Goal: Information Seeking & Learning: Find specific fact

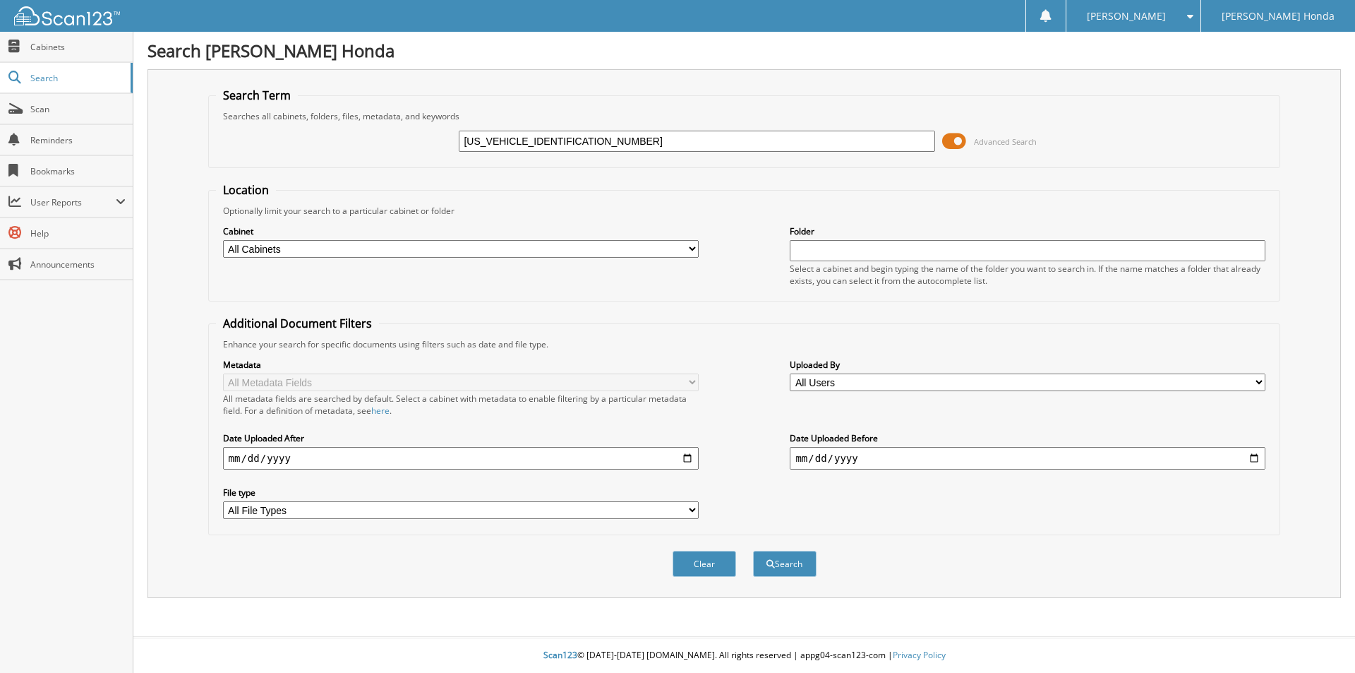
type input "[US_VEHICLE_IDENTIFICATION_NUMBER]"
click at [753, 551] on button "Search" at bounding box center [785, 564] width 64 height 26
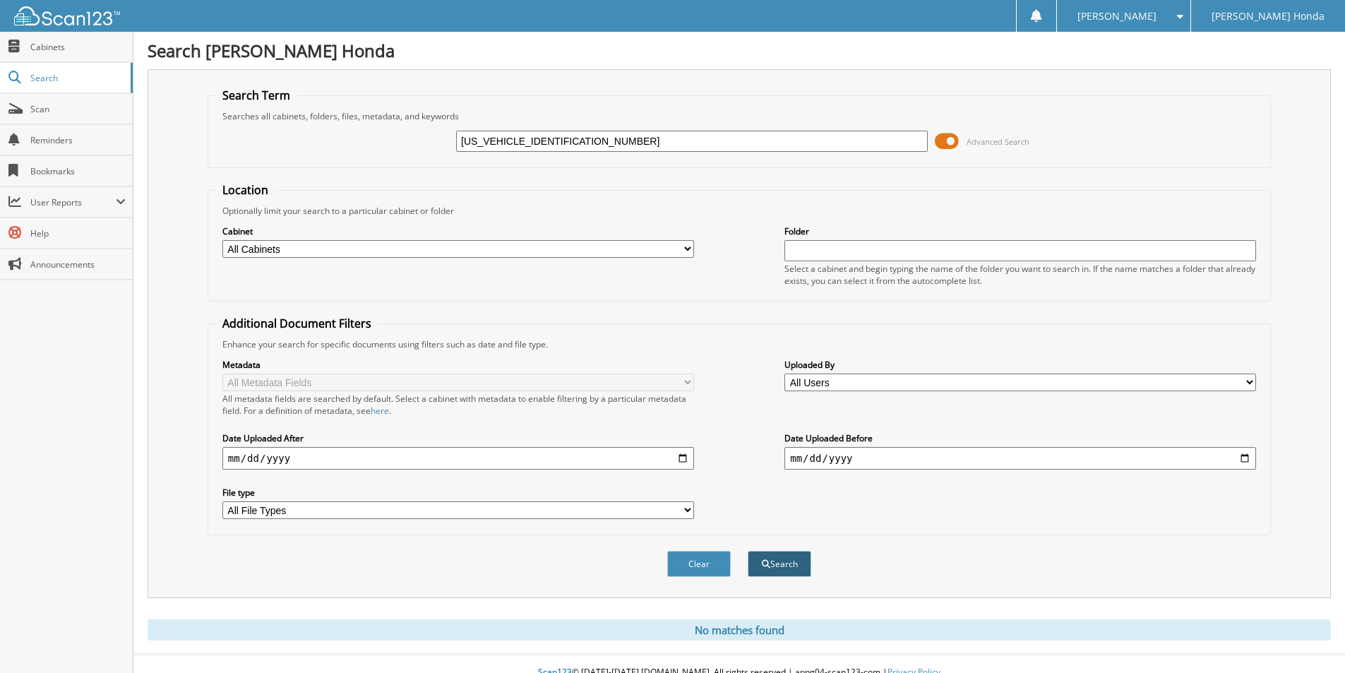
click at [763, 561] on span "submit" at bounding box center [766, 564] width 8 height 8
drag, startPoint x: 517, startPoint y: 145, endPoint x: 431, endPoint y: 143, distance: 86.2
click at [431, 143] on div "1HGCR2F50GA048864 Advanced Search" at bounding box center [739, 141] width 1048 height 38
click at [476, 153] on div "GA048864 Advanced Search" at bounding box center [739, 141] width 1048 height 38
click at [472, 143] on input "GA048864" at bounding box center [692, 141] width 472 height 21
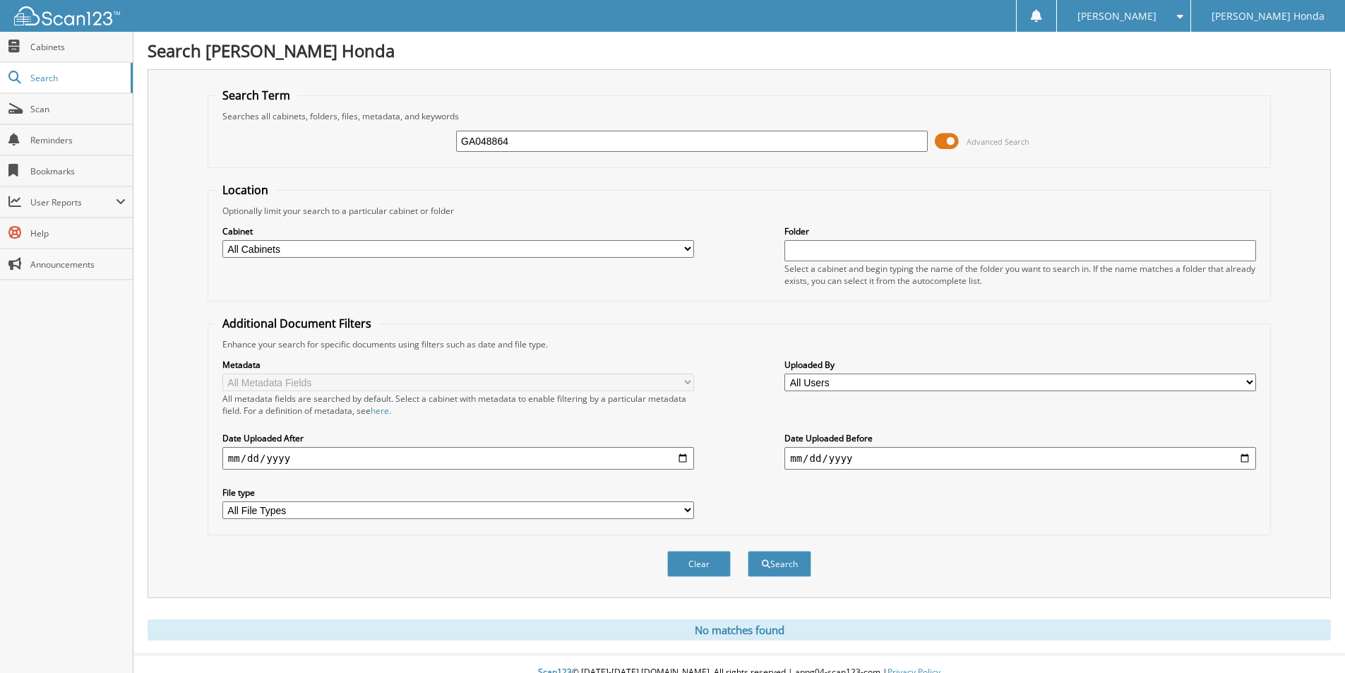
click at [479, 148] on input "GA048864" at bounding box center [692, 141] width 472 height 21
click at [475, 148] on input "GA048864" at bounding box center [692, 141] width 472 height 21
type input "048864"
click at [797, 558] on button "Search" at bounding box center [780, 564] width 64 height 26
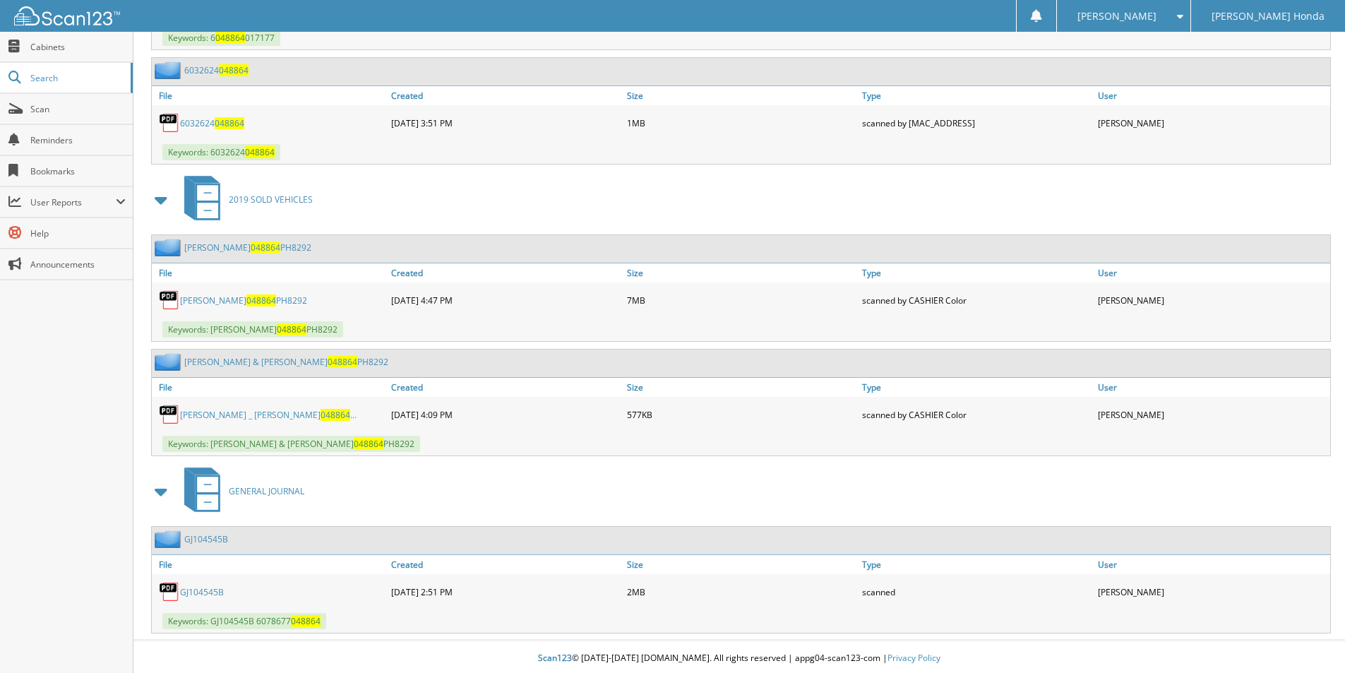
scroll to position [3814, 0]
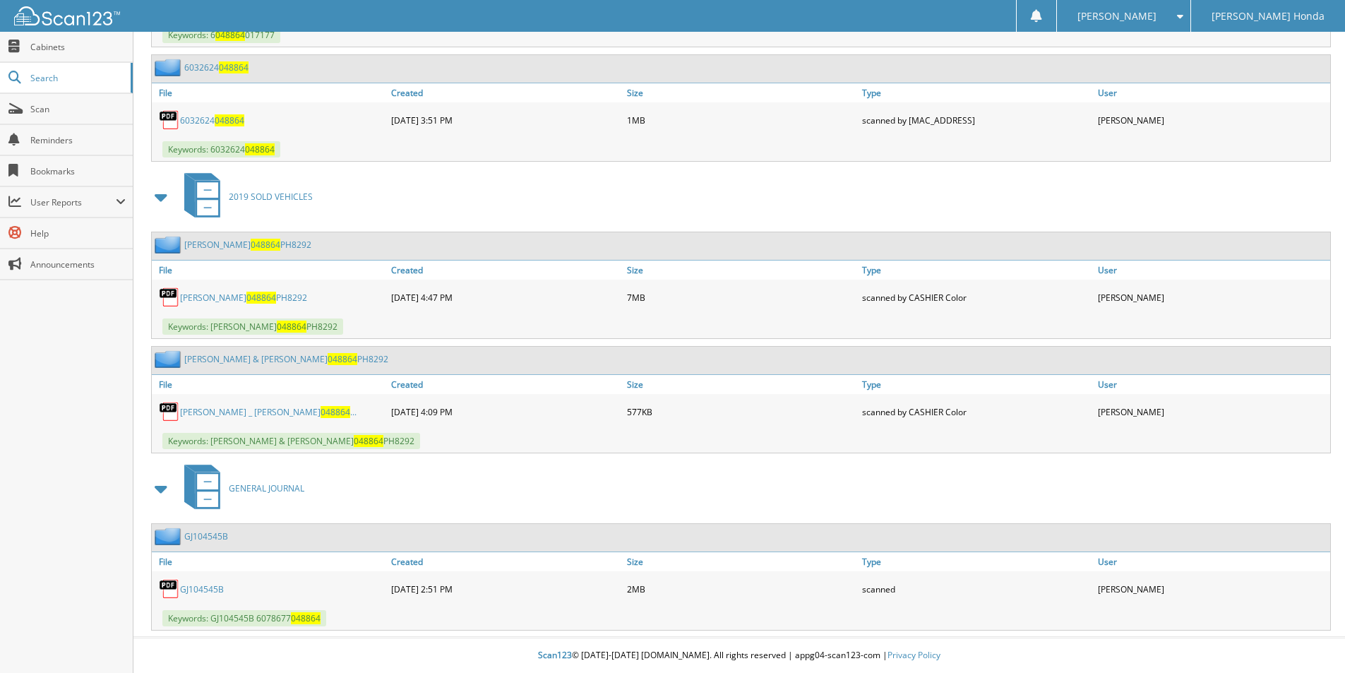
click at [272, 407] on link "HUFFMAN ROZLYN _ HUFFMAN MARK 048864 ..." at bounding box center [268, 412] width 176 height 12
click at [276, 295] on span "048864" at bounding box center [261, 298] width 30 height 12
